Goal: Transaction & Acquisition: Purchase product/service

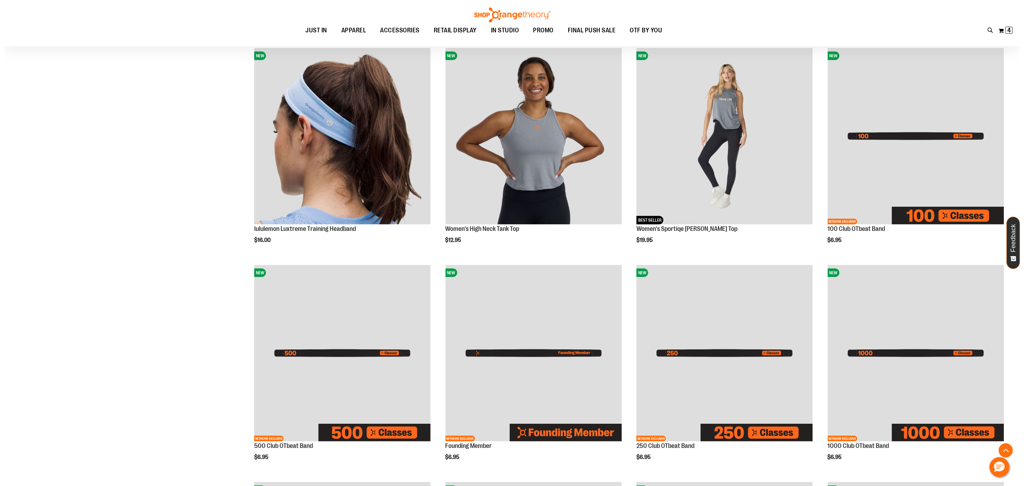
scroll to position [320, 0]
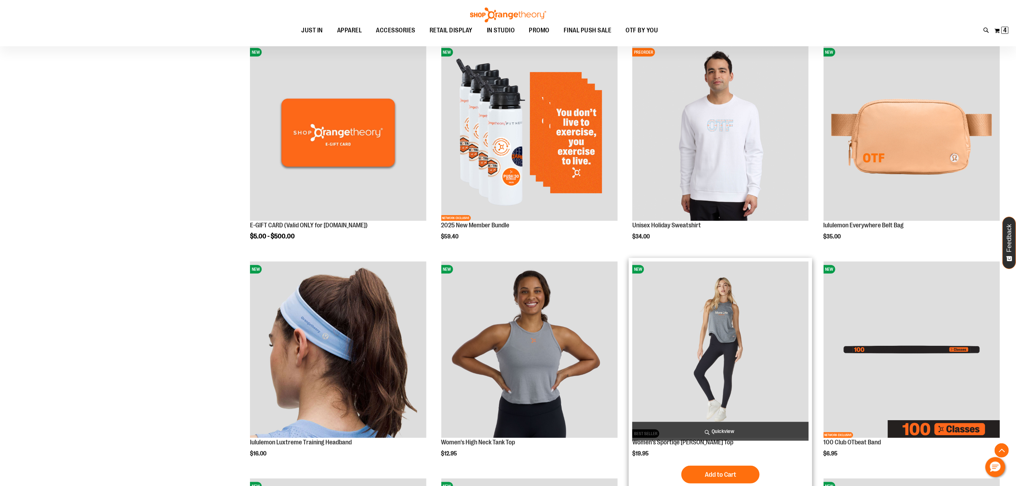
click at [753, 429] on span "Quickview" at bounding box center [720, 431] width 176 height 19
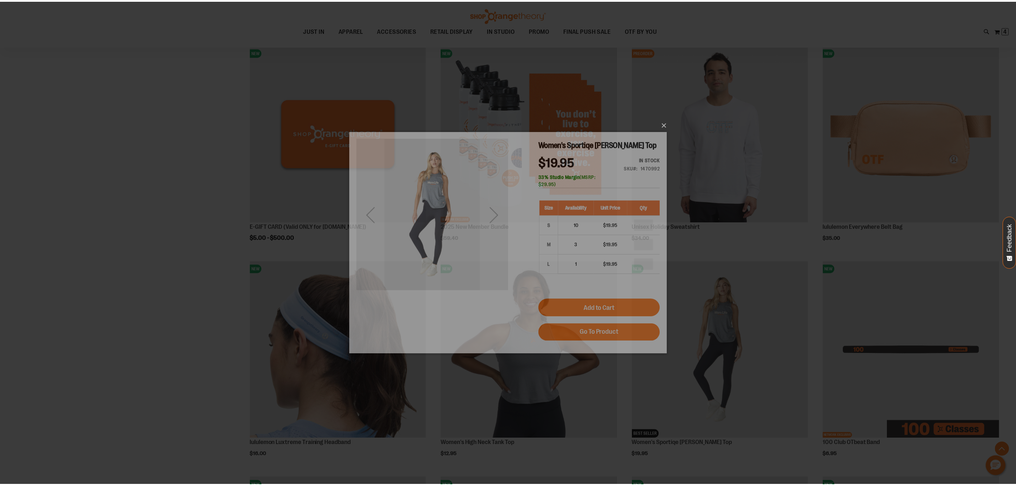
scroll to position [0, 0]
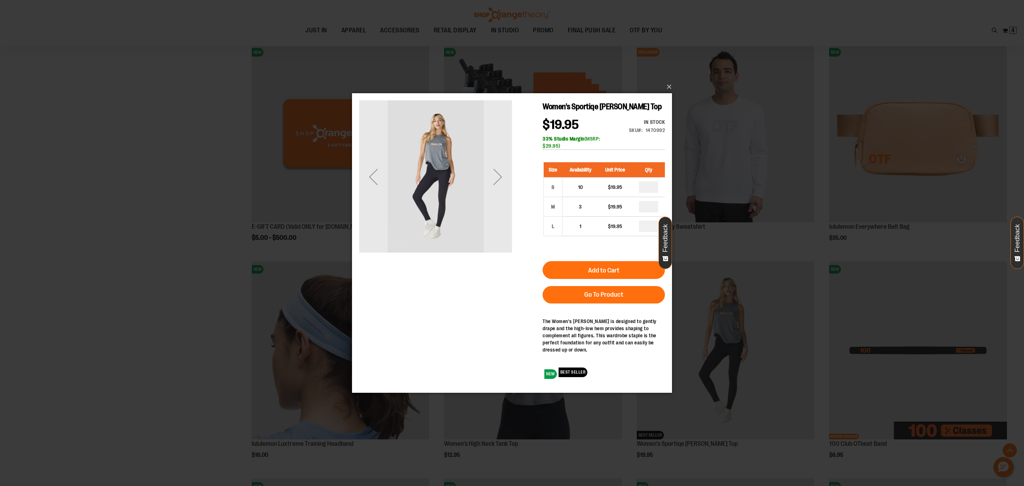
click at [405, 162] on img "carousel" at bounding box center [435, 175] width 153 height 153
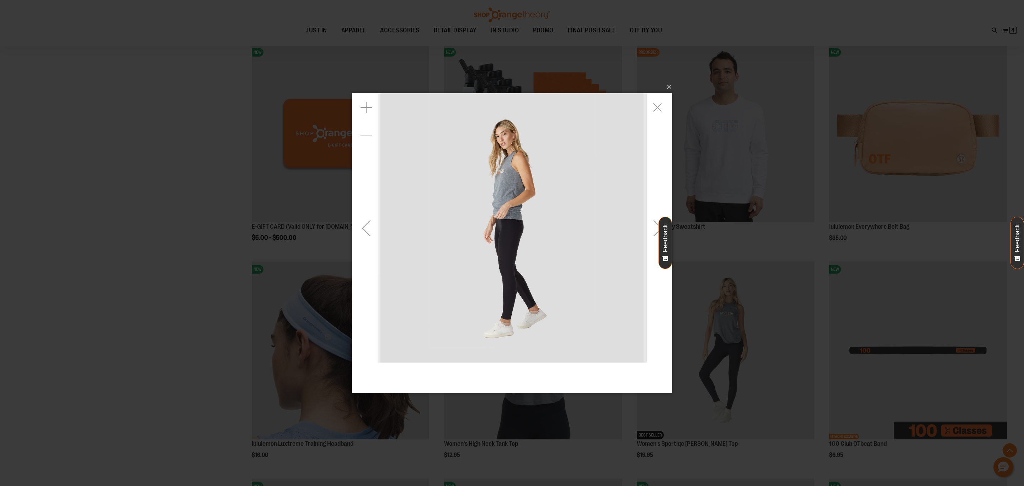
click at [372, 233] on div "Previous" at bounding box center [366, 227] width 28 height 28
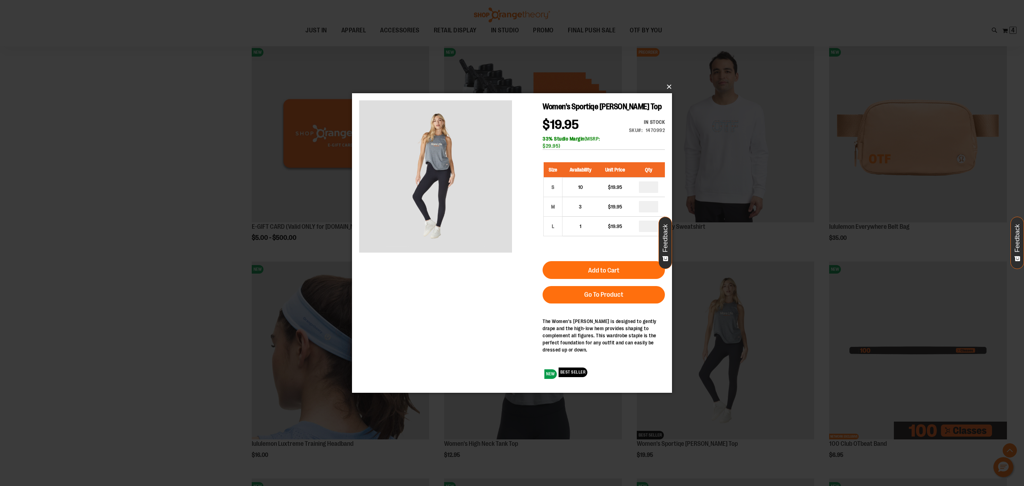
click at [665, 91] on button "×" at bounding box center [514, 87] width 320 height 16
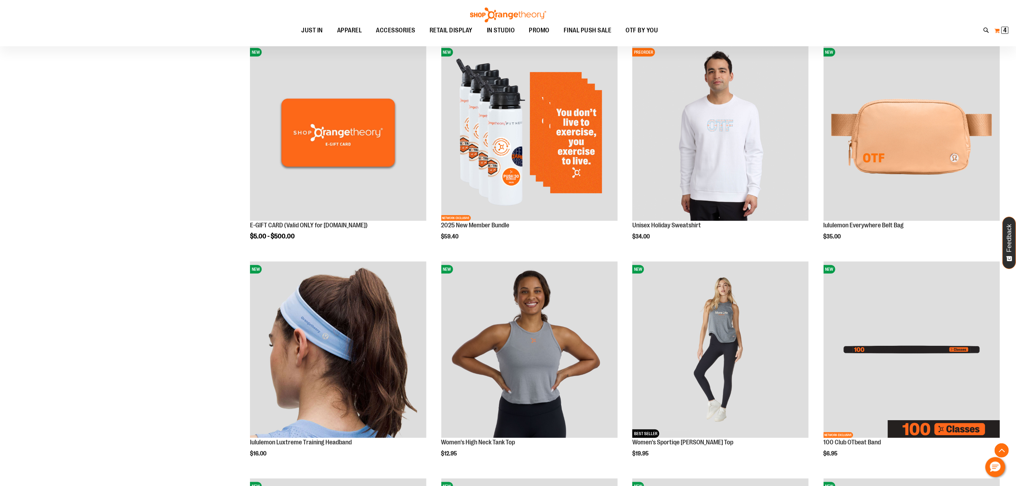
click at [998, 31] on button "My Cart 4 4 items" at bounding box center [1001, 30] width 15 height 11
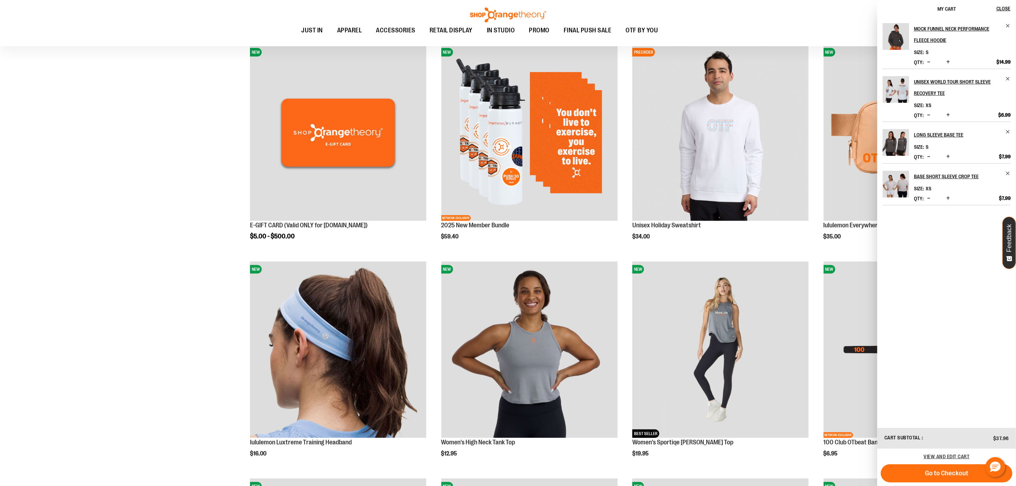
click at [901, 40] on img "Product" at bounding box center [896, 36] width 27 height 27
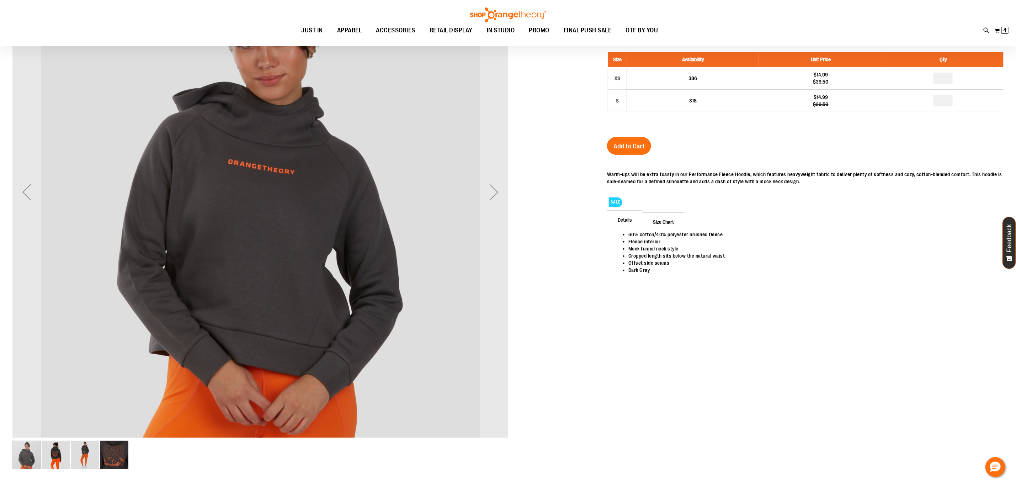
scroll to position [80, 0]
type input "**********"
click at [113, 458] on img "image 4 of 4" at bounding box center [114, 455] width 28 height 28
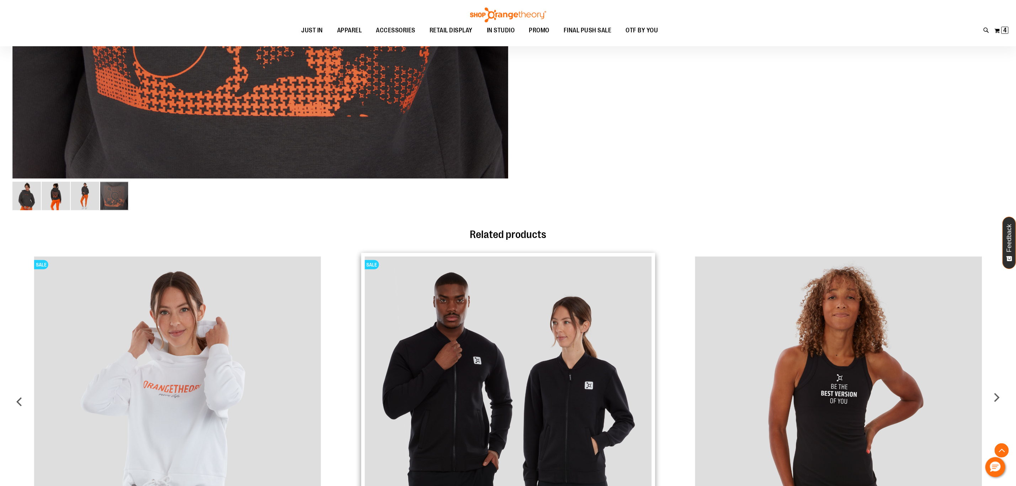
scroll to position [479, 0]
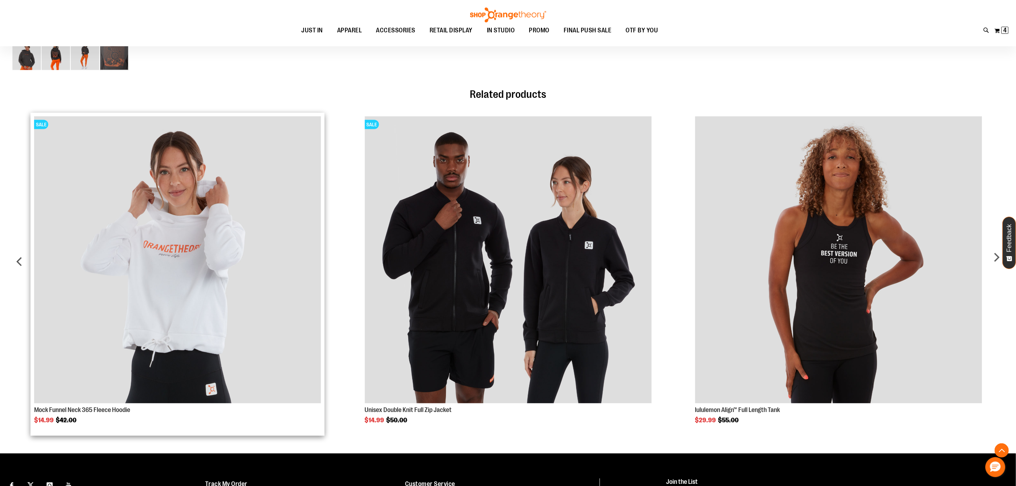
click at [233, 317] on img "Product Page Link" at bounding box center [177, 259] width 287 height 287
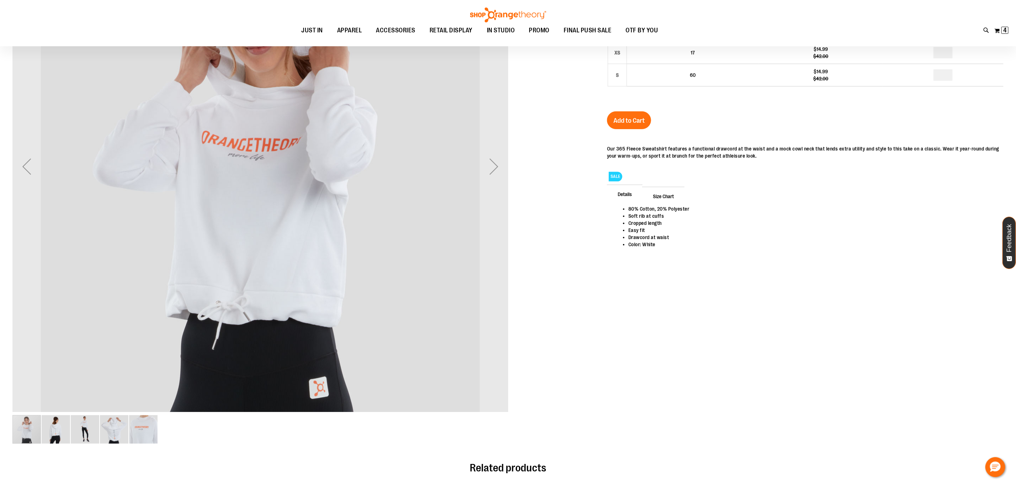
scroll to position [106, 0]
type input "**********"
click at [498, 189] on div "Next" at bounding box center [494, 167] width 28 height 496
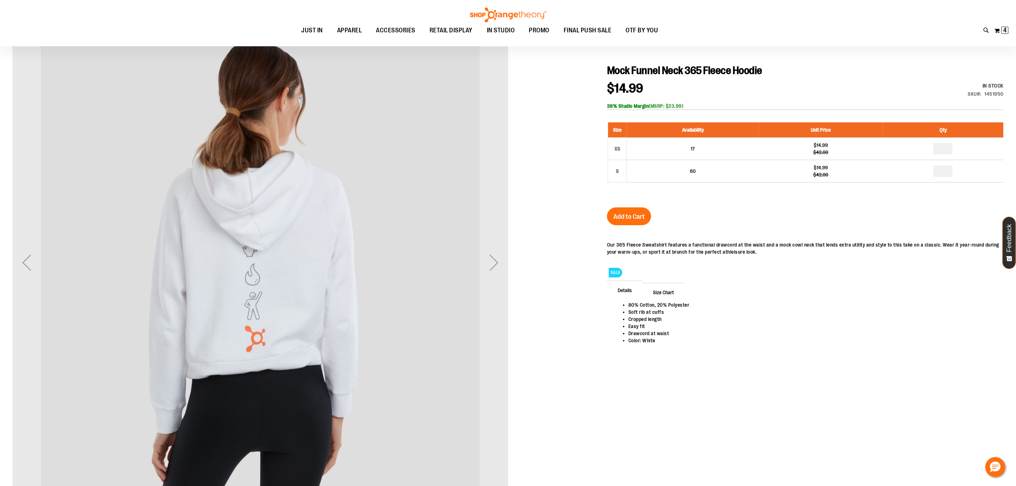
scroll to position [0, 0]
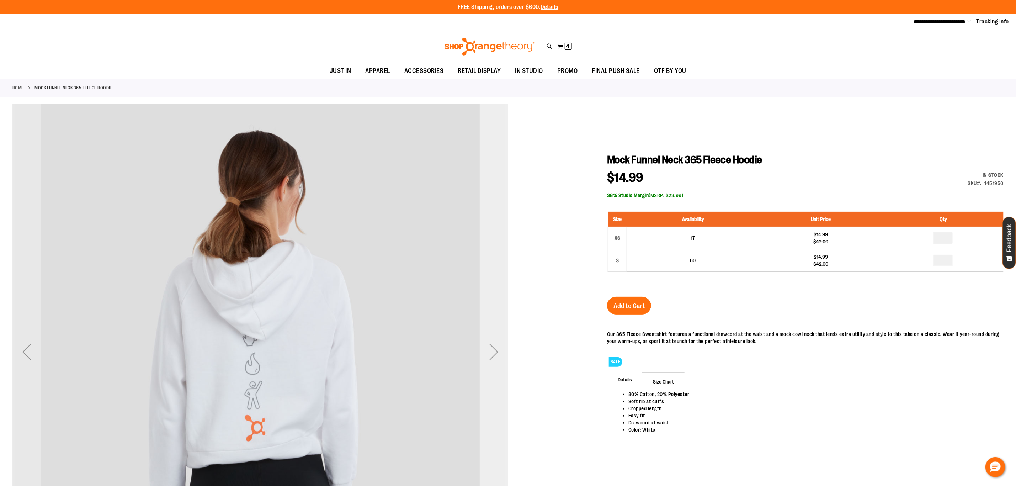
click at [494, 286] on div "Next" at bounding box center [494, 352] width 28 height 496
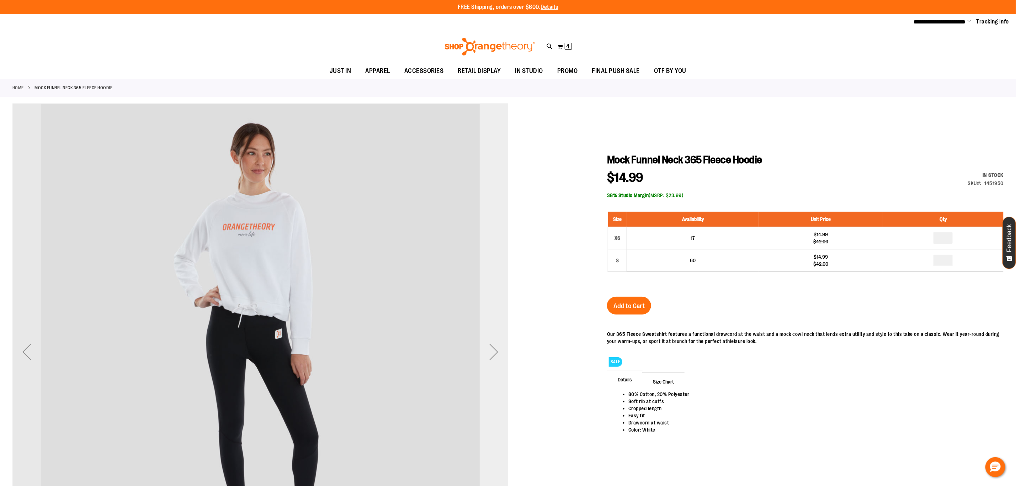
click at [494, 286] on div "Next" at bounding box center [494, 352] width 28 height 496
